Goal: Navigation & Orientation: Find specific page/section

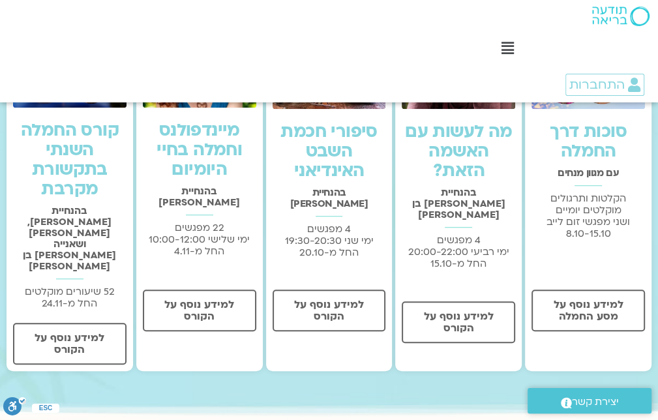
scroll to position [587, 0]
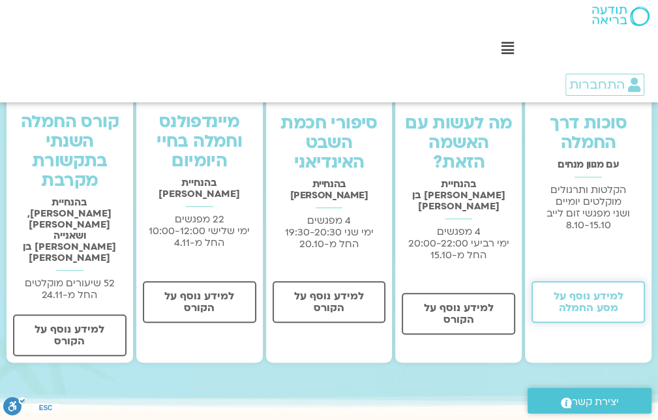
click at [610, 296] on span "למידע נוסף על מסע החמלה" at bounding box center [589, 301] width 80 height 23
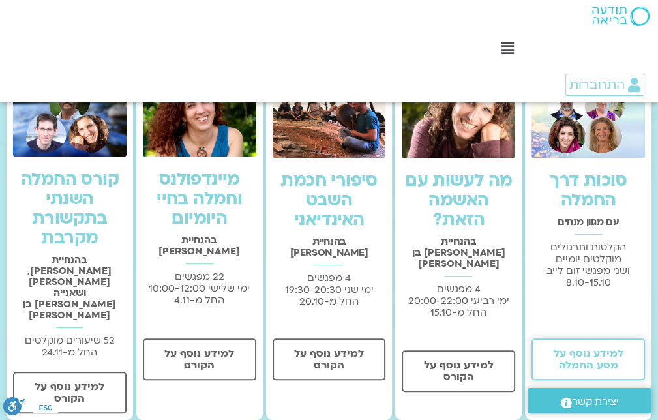
scroll to position [326, 0]
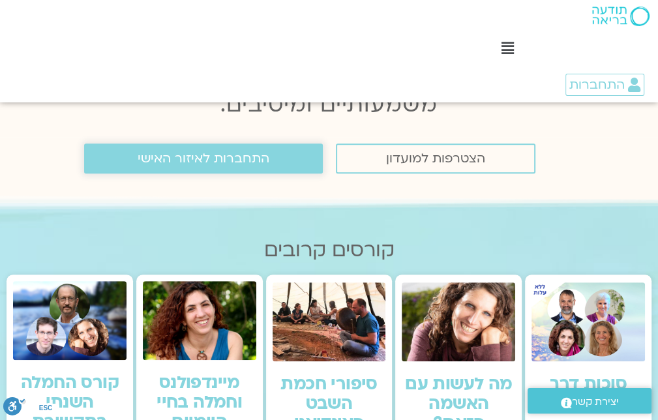
click at [219, 158] on span "התחברות לאיזור האישי" at bounding box center [204, 158] width 132 height 14
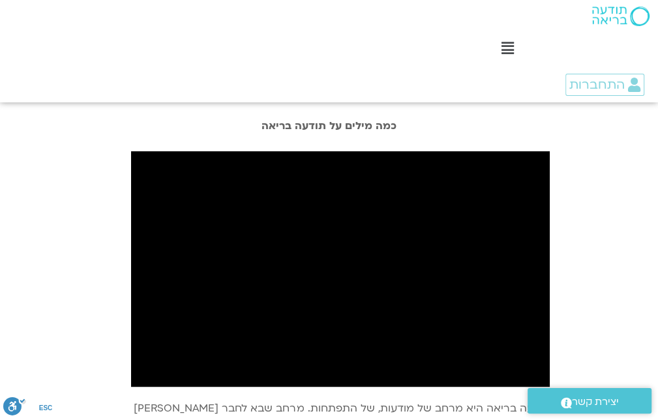
scroll to position [1018, 0]
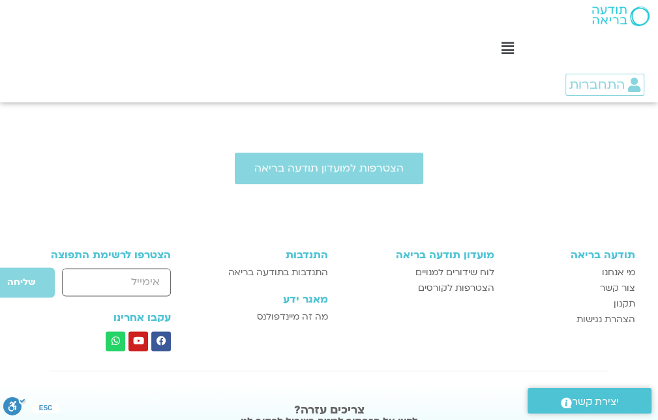
drag, startPoint x: 471, startPoint y: 269, endPoint x: 498, endPoint y: 262, distance: 27.7
click at [471, 268] on span "לוח שידורים למנויים" at bounding box center [455, 273] width 79 height 16
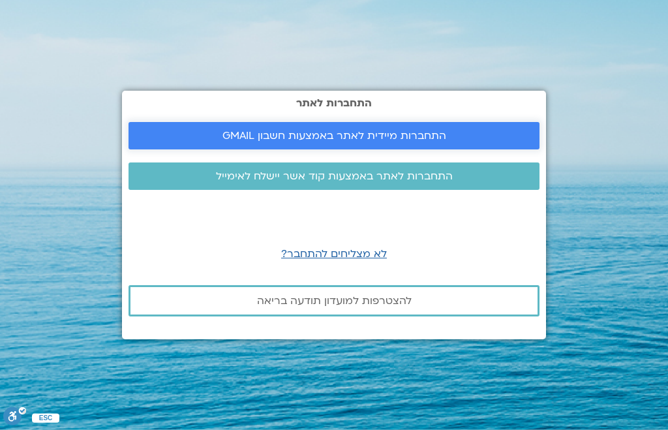
click at [412, 132] on span "התחברות מיידית לאתר באמצעות חשבון GMAIL" at bounding box center [334, 136] width 224 height 12
